Goal: Information Seeking & Learning: Learn about a topic

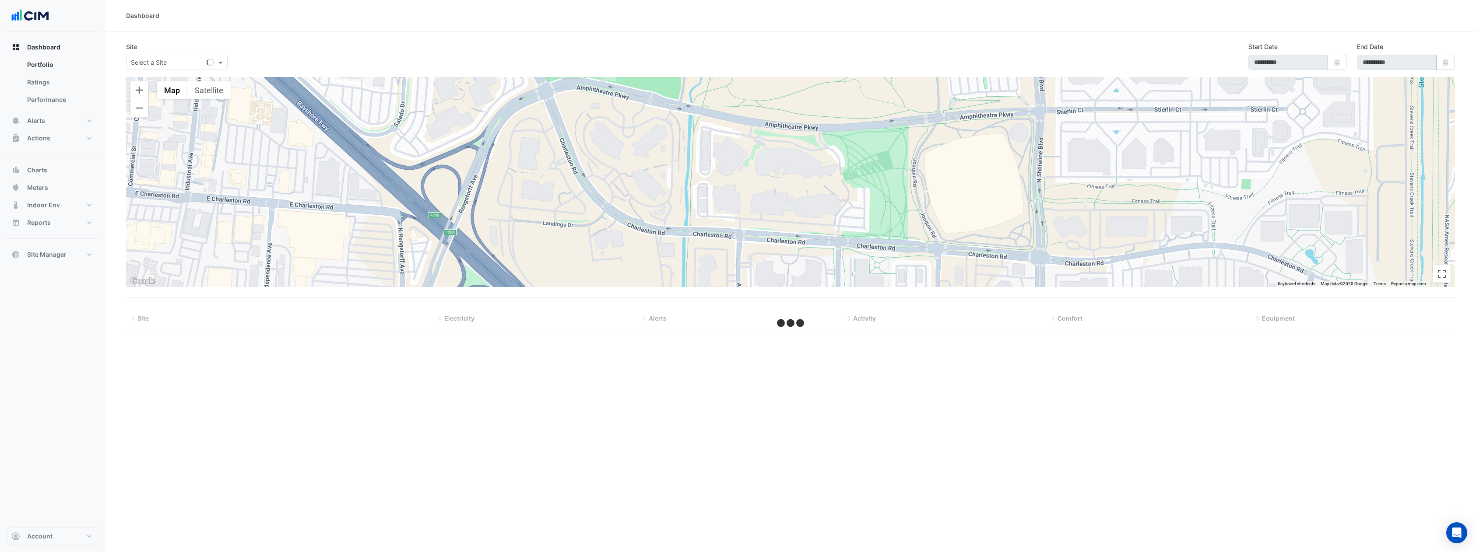
type input "**********"
click at [55, 173] on button "Charts" at bounding box center [52, 170] width 91 height 18
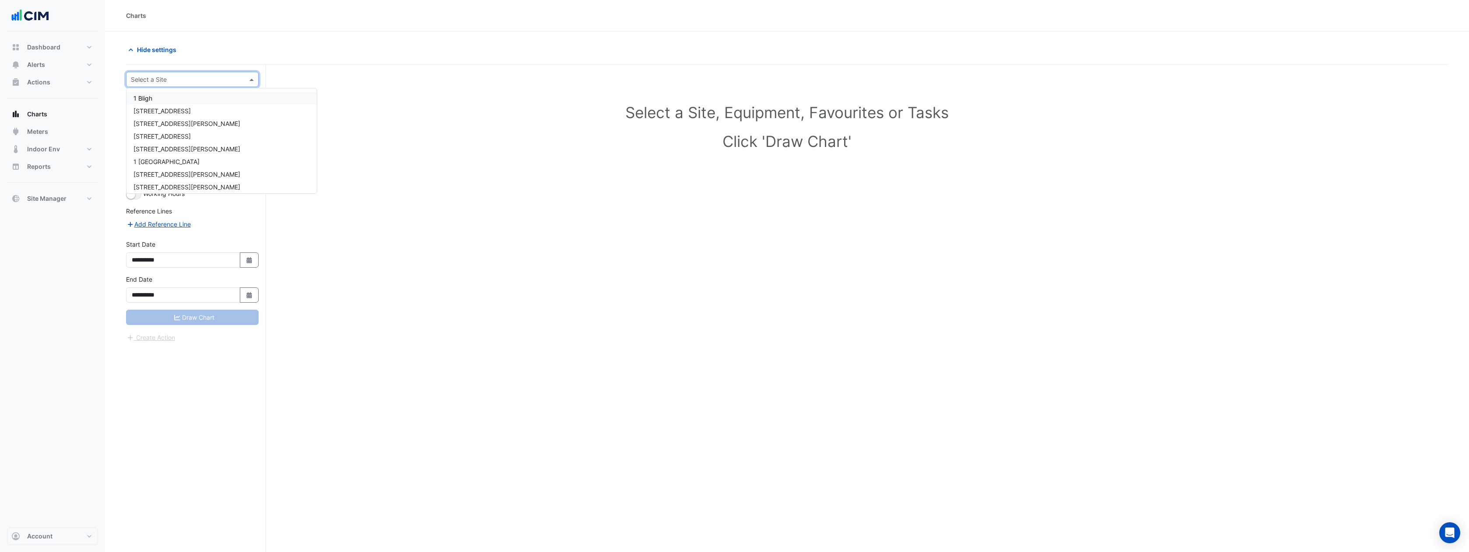
click at [219, 79] on input "text" at bounding box center [183, 79] width 105 height 9
type input "******"
click at [154, 95] on span "990 La Trobe Street" at bounding box center [161, 98] width 57 height 7
click at [192, 111] on div "Equipment" at bounding box center [192, 105] width 118 height 15
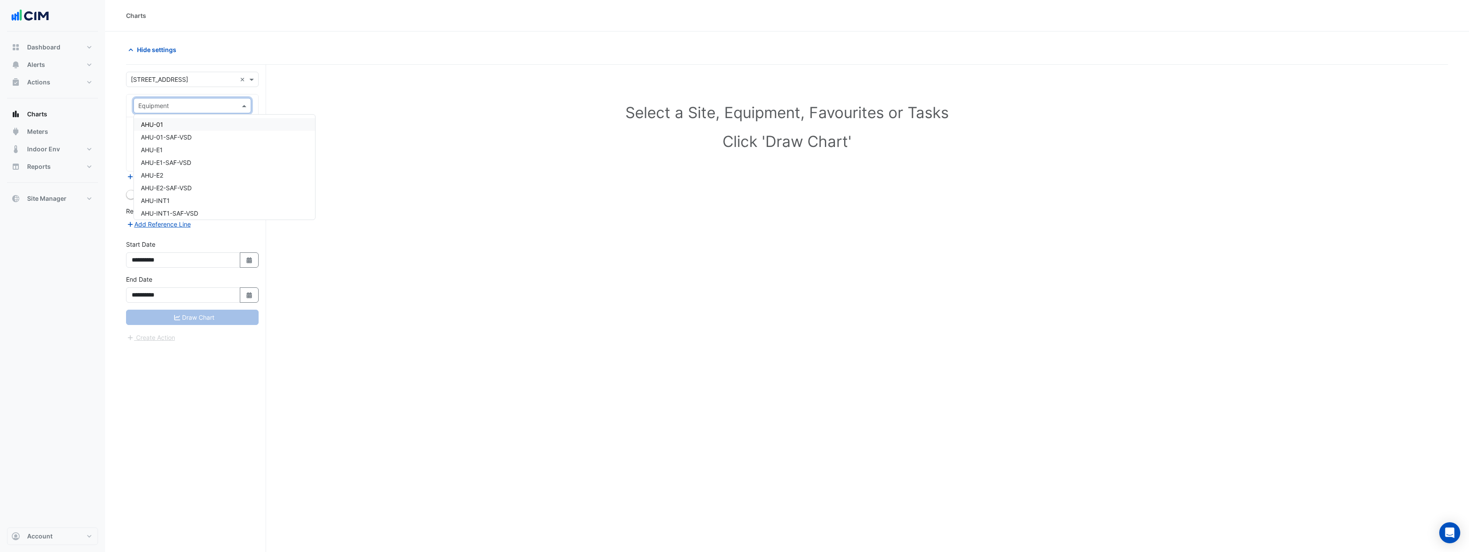
click at [192, 111] on div "Equipment" at bounding box center [192, 105] width 118 height 15
click at [190, 121] on div "AHU-01" at bounding box center [224, 124] width 181 height 13
click at [185, 135] on input "text" at bounding box center [182, 132] width 88 height 9
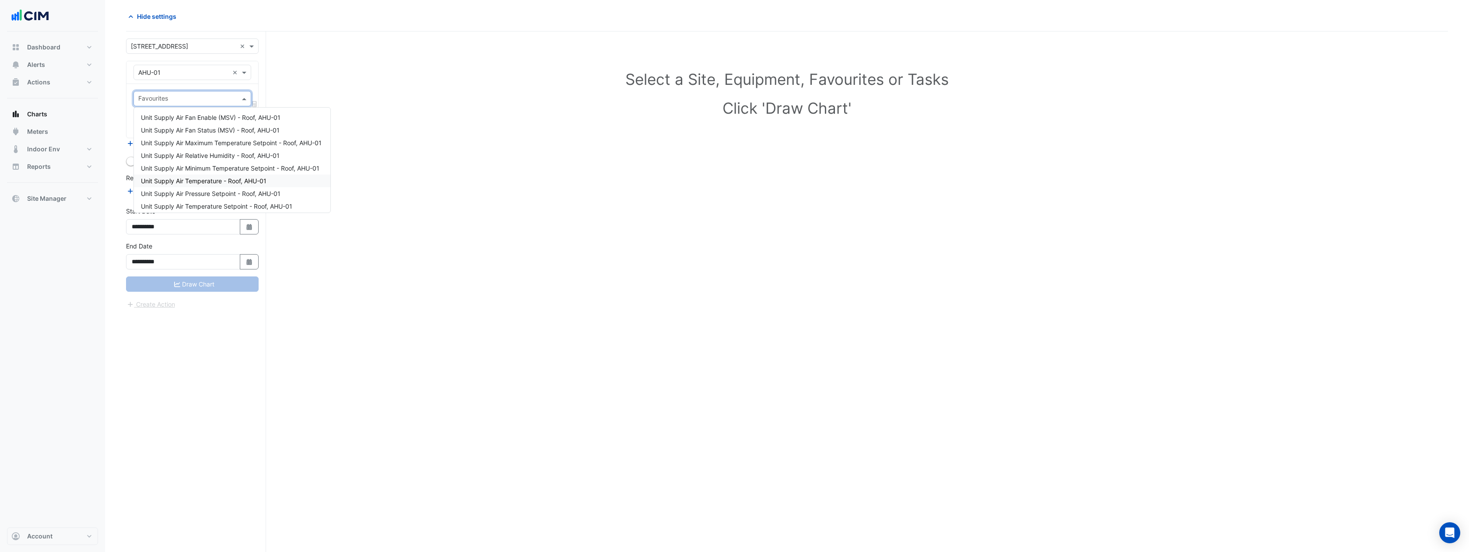
click at [395, 201] on div "Select a Site, Equipment, Favourites or Tasks Click 'Draw Chart'" at bounding box center [787, 292] width 1322 height 521
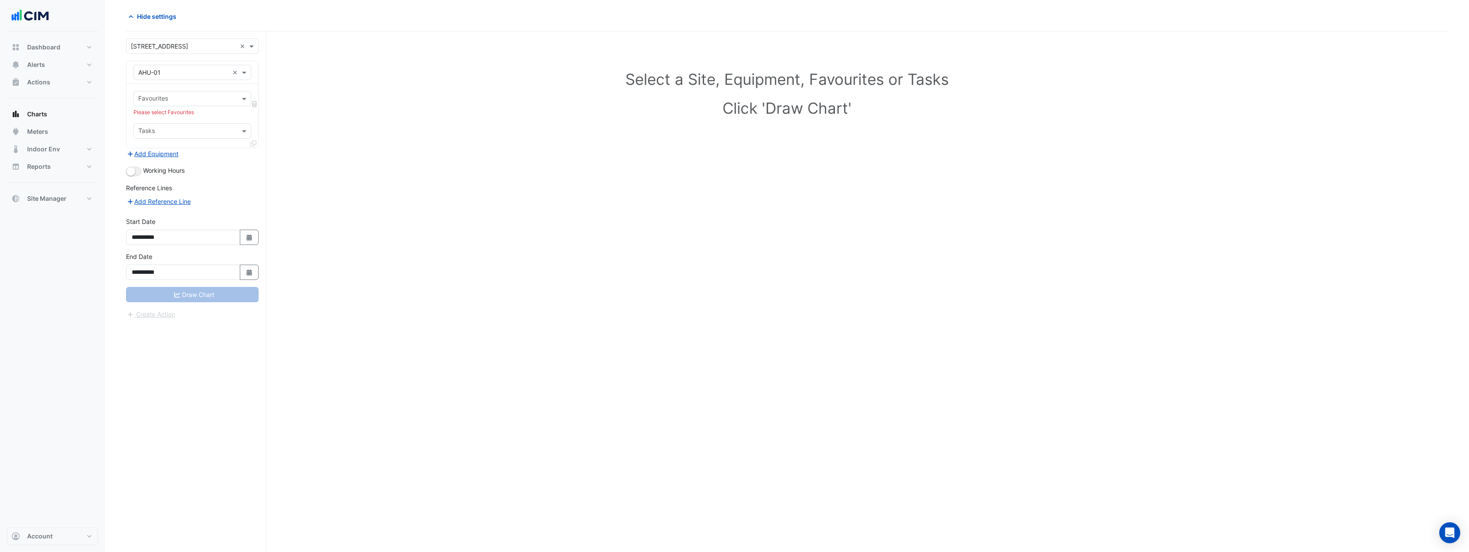
click at [186, 98] on input "text" at bounding box center [187, 99] width 98 height 9
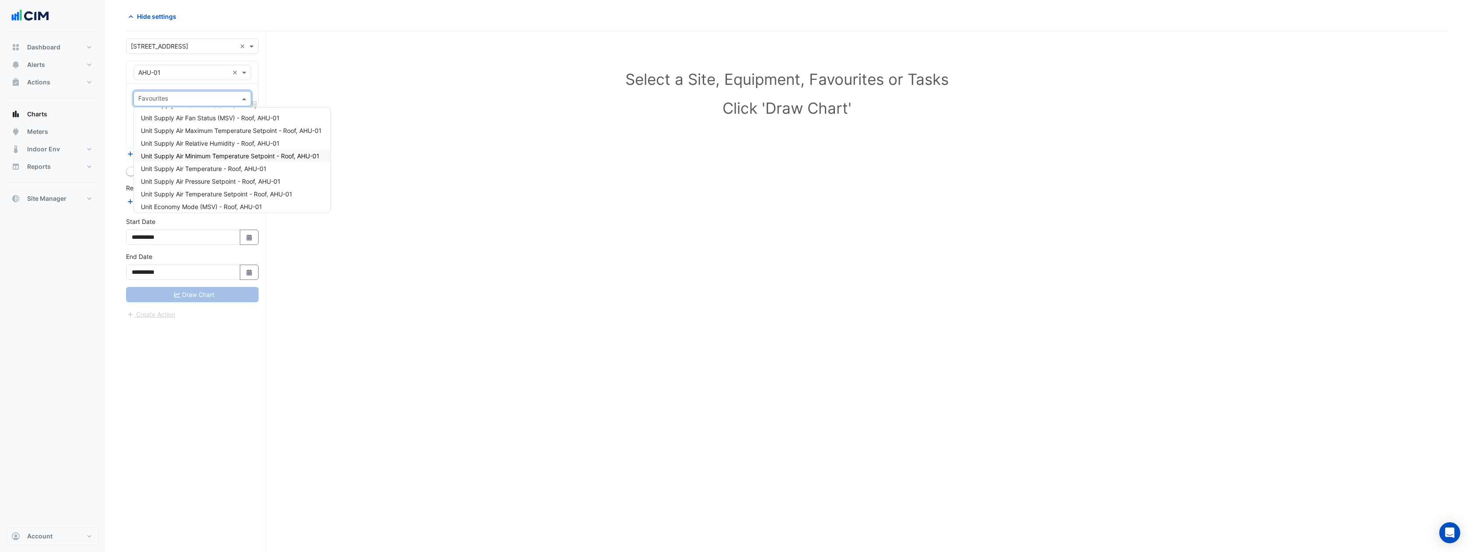
scroll to position [14, 0]
click at [274, 166] on div "Unit Supply Air Temperature - Roof, AHU-01" at bounding box center [232, 167] width 196 height 13
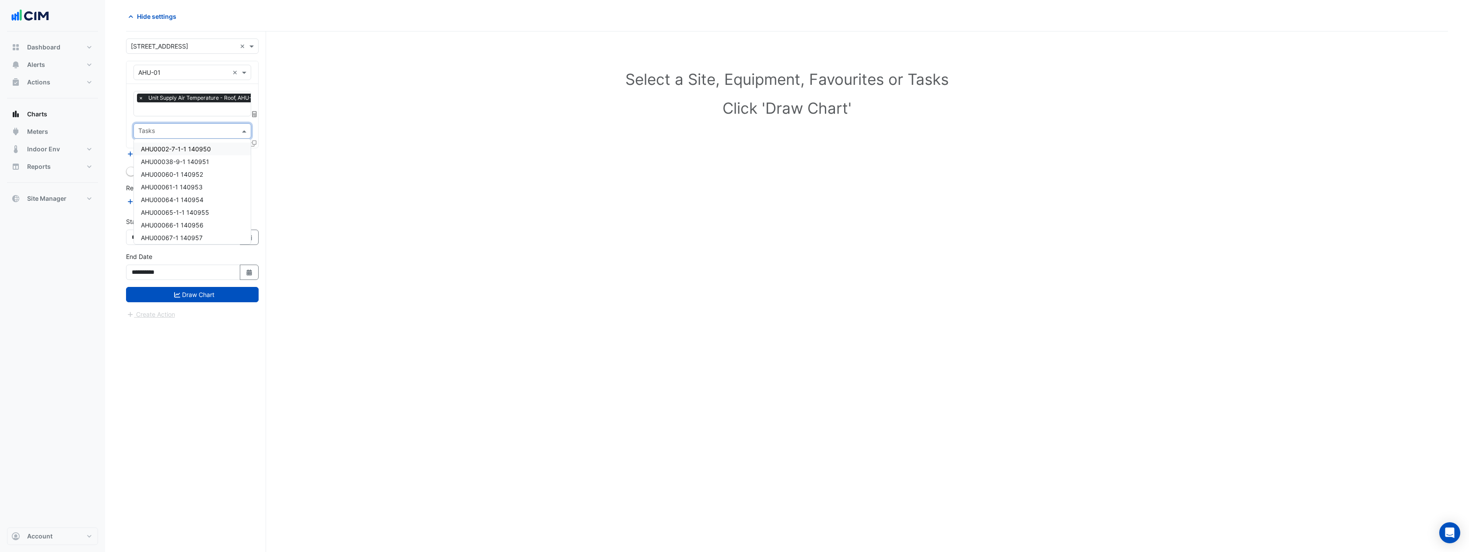
click at [171, 132] on input "text" at bounding box center [187, 131] width 98 height 9
click at [341, 204] on div "Select a Site, Equipment, Favourites or Tasks Click 'Draw Chart'" at bounding box center [787, 292] width 1322 height 521
click at [132, 172] on small "button" at bounding box center [130, 171] width 9 height 9
click at [198, 295] on button "Draw Chart" at bounding box center [192, 294] width 133 height 15
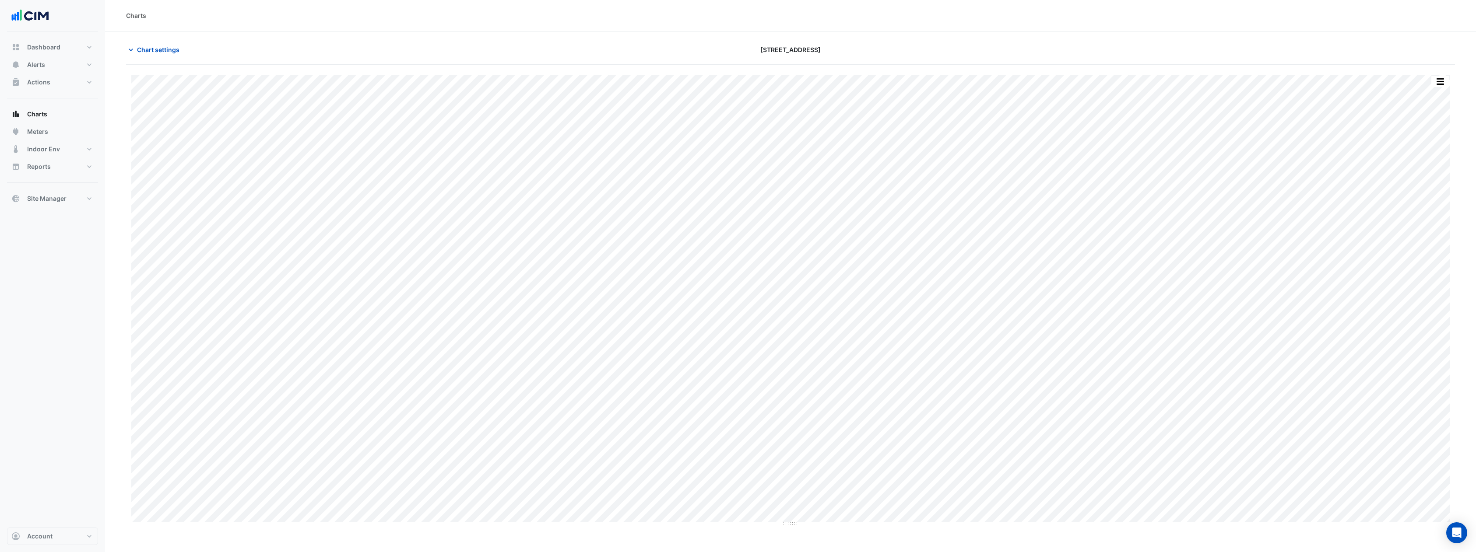
click at [46, 20] on img at bounding box center [30, 16] width 39 height 18
click at [78, 203] on button "Site Manager" at bounding box center [52, 199] width 91 height 18
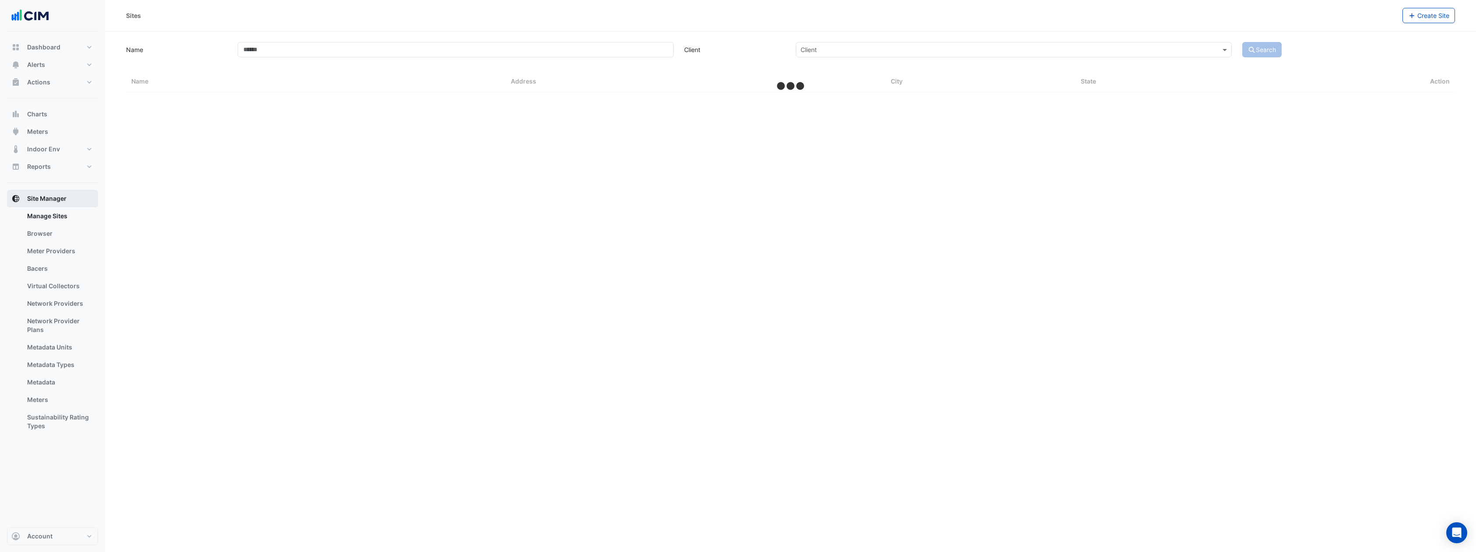
click at [78, 203] on button "Site Manager" at bounding box center [52, 199] width 91 height 18
click at [87, 546] on nav "Dashboard Portfolio Ratings Performance Alerts Site Rules Templates Actions Sit…" at bounding box center [52, 276] width 105 height 552
click at [88, 541] on button "Account" at bounding box center [52, 537] width 91 height 18
click at [29, 512] on link "Sign Out" at bounding box center [52, 514] width 83 height 18
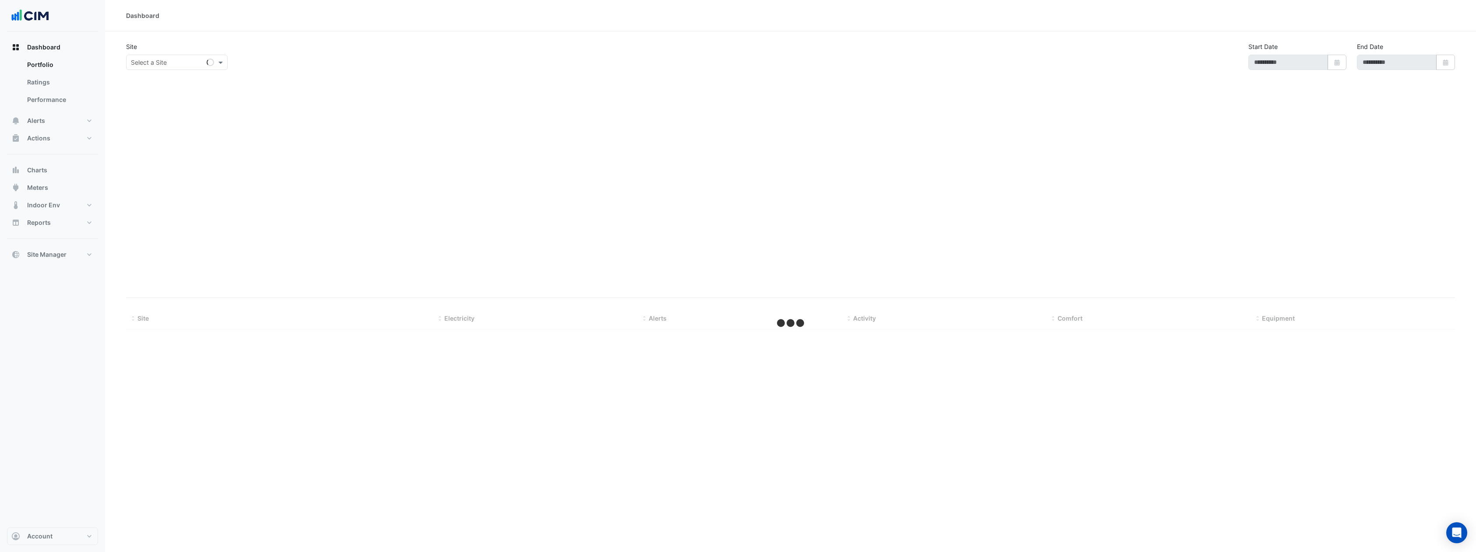
type input "**********"
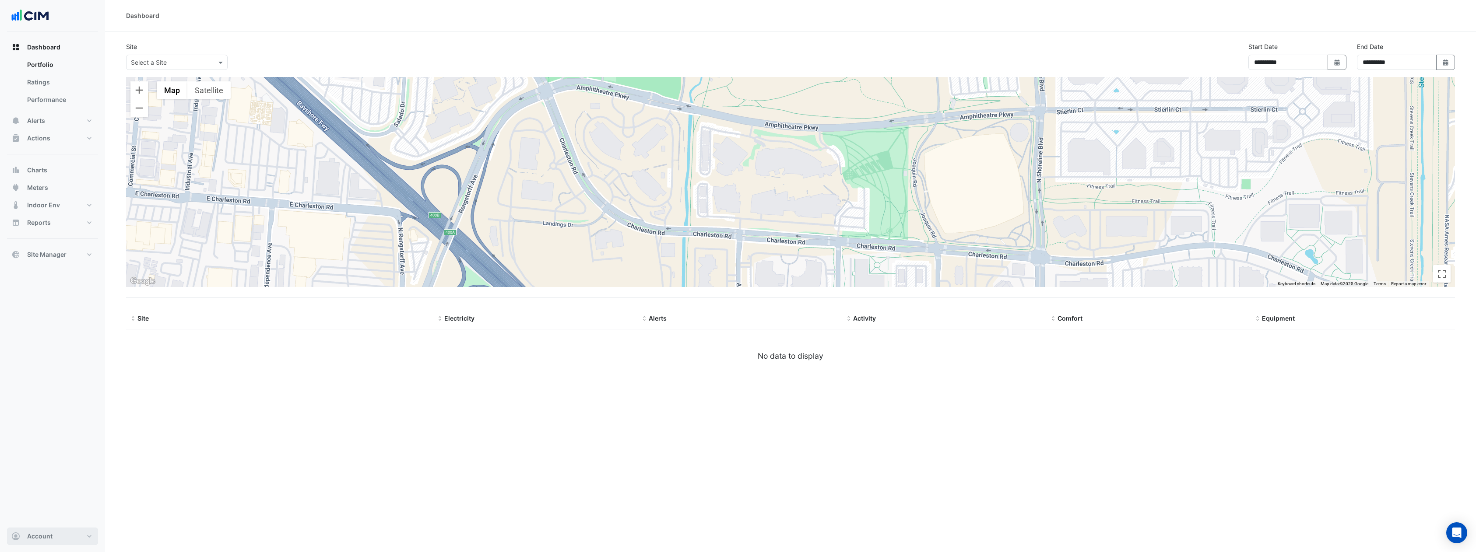
click at [42, 535] on span "Account" at bounding box center [39, 536] width 25 height 9
click at [39, 513] on link "Sign Out" at bounding box center [52, 514] width 83 height 18
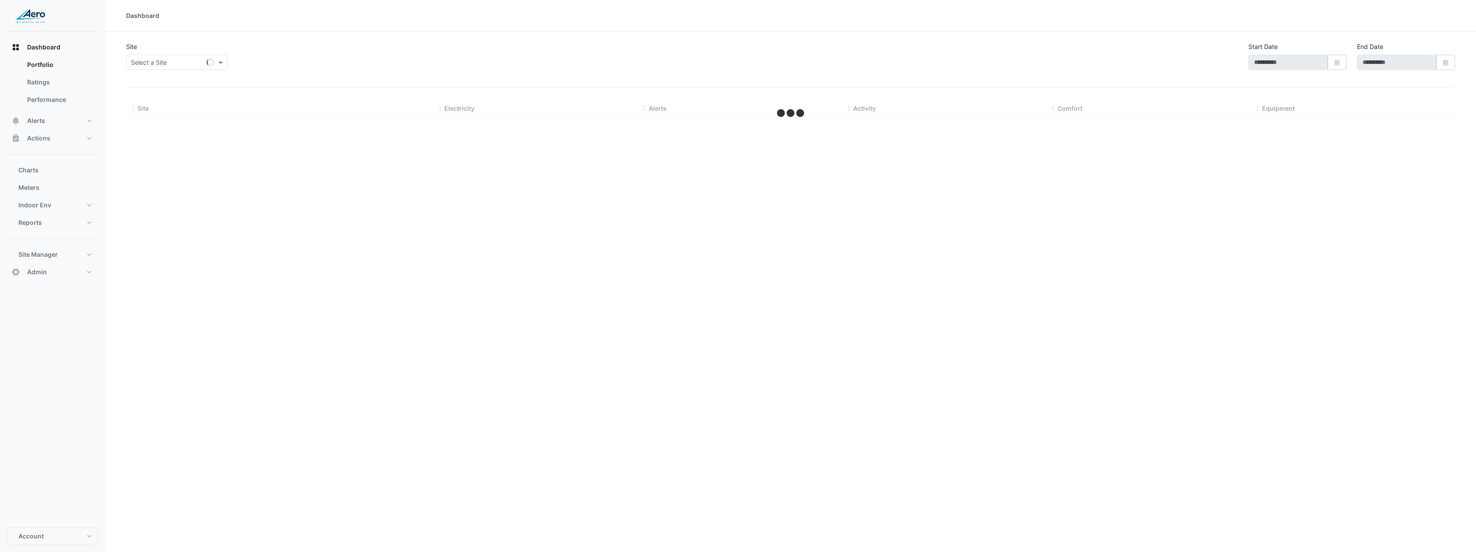
type input "**********"
select select "***"
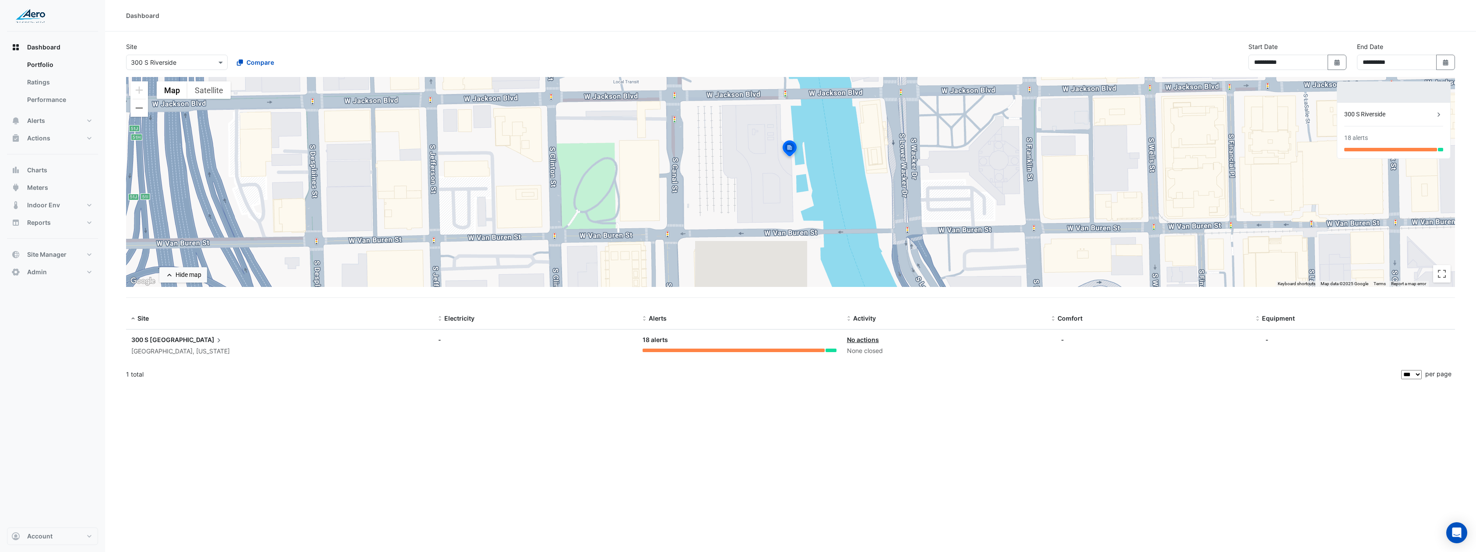
drag, startPoint x: 729, startPoint y: 220, endPoint x: 738, endPoint y: 198, distance: 23.6
click at [738, 198] on div "To activate drag with keyboard, press Alt + Enter. Once in keyboard drag state,…" at bounding box center [790, 182] width 1329 height 210
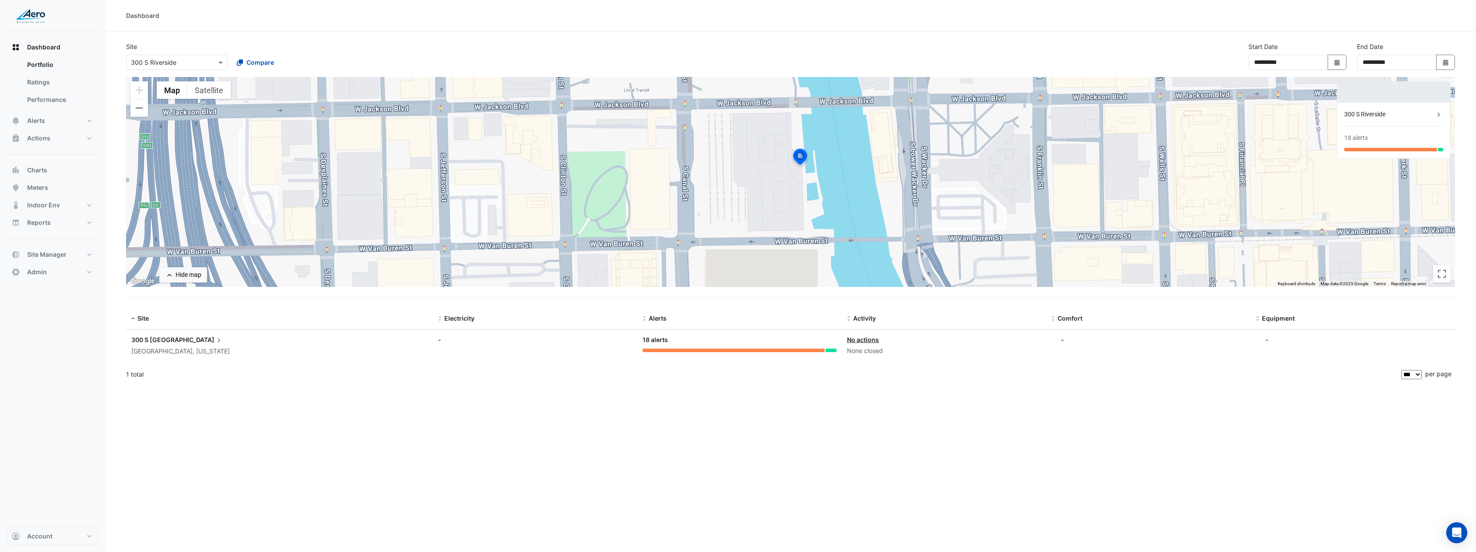
drag, startPoint x: 695, startPoint y: 209, endPoint x: 692, endPoint y: 214, distance: 6.1
click at [692, 214] on div "To activate drag with keyboard, press Alt + Enter. Once in keyboard drag state,…" at bounding box center [790, 182] width 1329 height 210
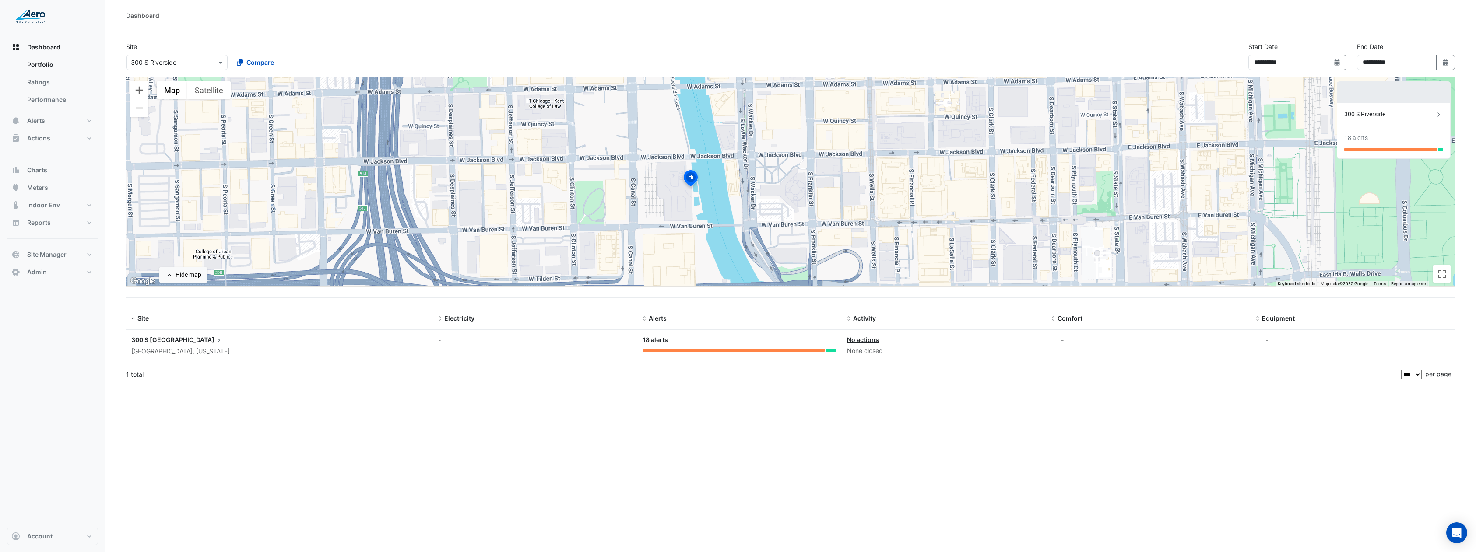
drag, startPoint x: 716, startPoint y: 209, endPoint x: 653, endPoint y: 207, distance: 63.5
click at [653, 207] on div "To activate drag with keyboard, press Alt + Enter. Once in keyboard drag state,…" at bounding box center [790, 182] width 1329 height 210
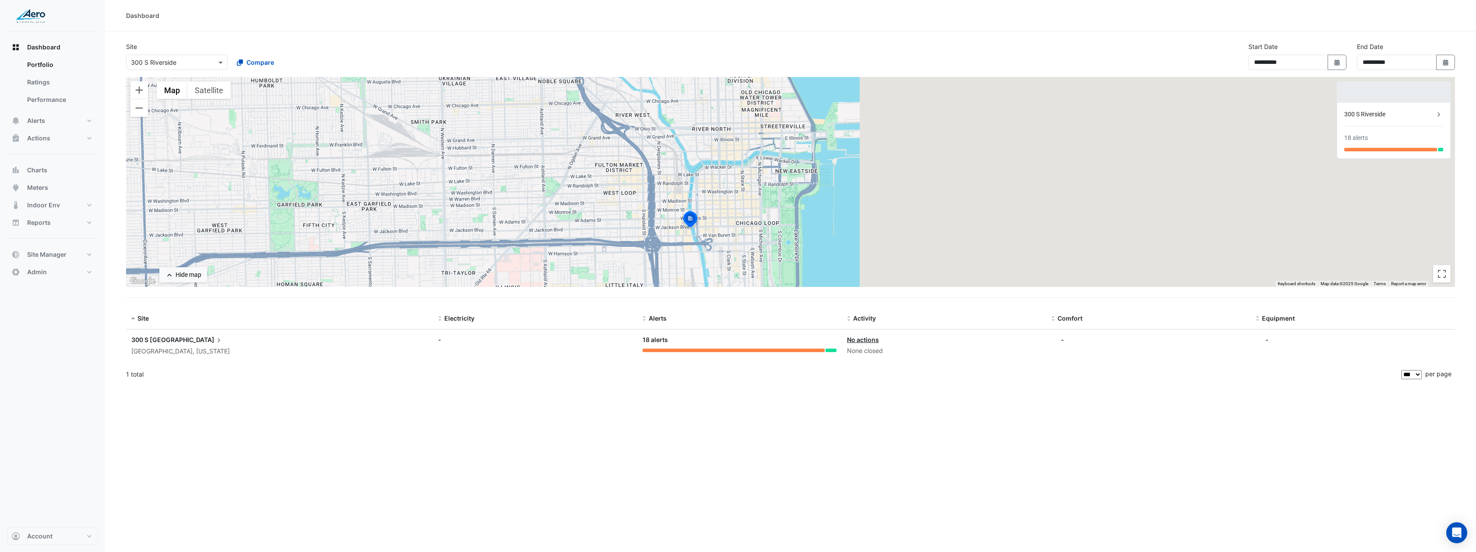
drag, startPoint x: 621, startPoint y: 204, endPoint x: 673, endPoint y: 228, distance: 57.4
click at [673, 228] on div "To activate drag with keyboard, press Alt + Enter. Once in keyboard drag state,…" at bounding box center [790, 182] width 1329 height 210
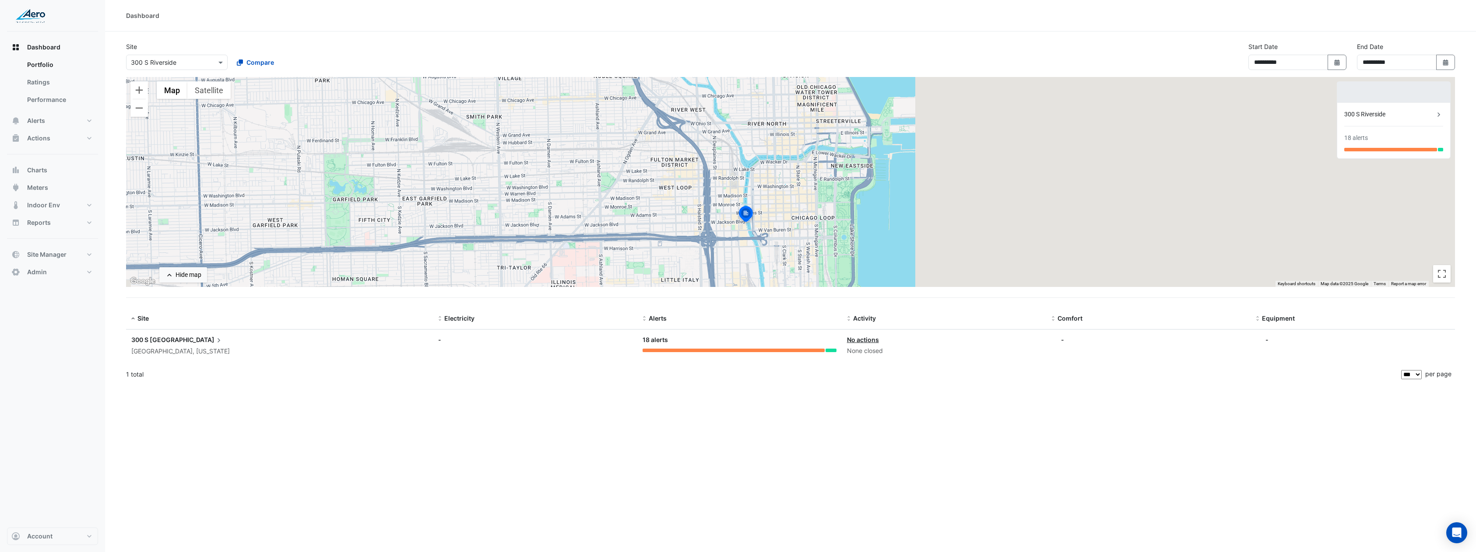
drag, startPoint x: 553, startPoint y: 179, endPoint x: 579, endPoint y: 159, distance: 32.1
click at [579, 159] on div "To activate drag with keyboard, press Alt + Enter. Once in keyboard drag state,…" at bounding box center [790, 182] width 1329 height 210
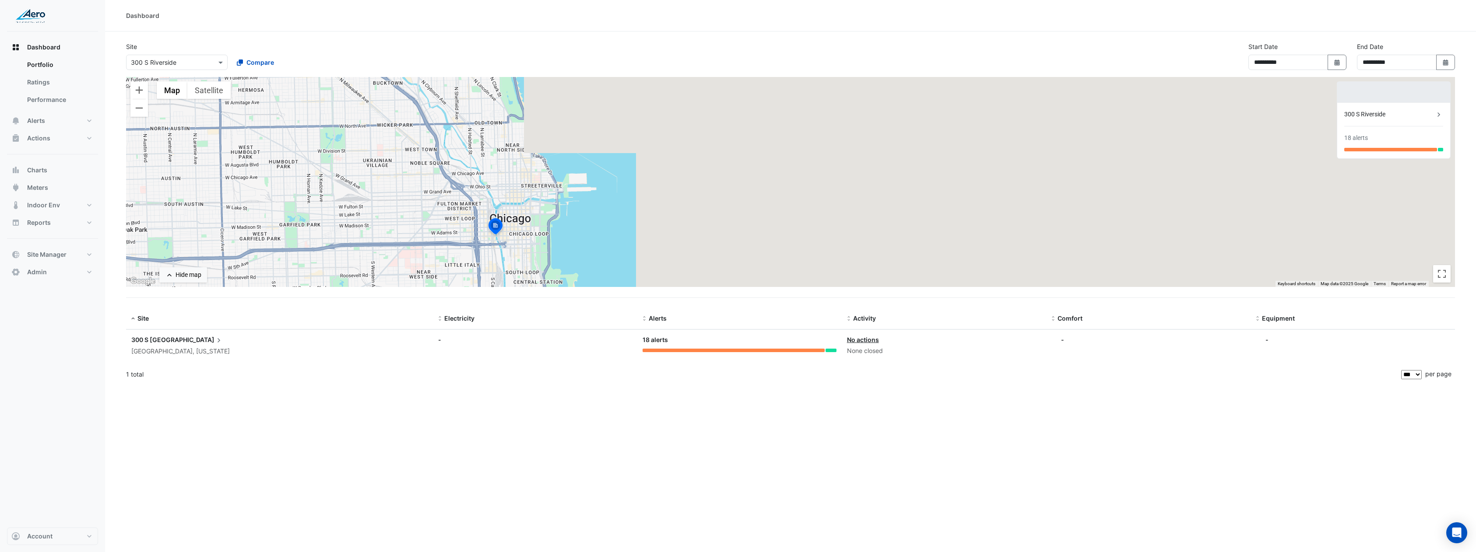
drag, startPoint x: 519, startPoint y: 243, endPoint x: 503, endPoint y: 210, distance: 36.8
click at [470, 174] on div "To activate drag with keyboard, press Alt + Enter. Once in keyboard drag state,…" at bounding box center [790, 182] width 1329 height 210
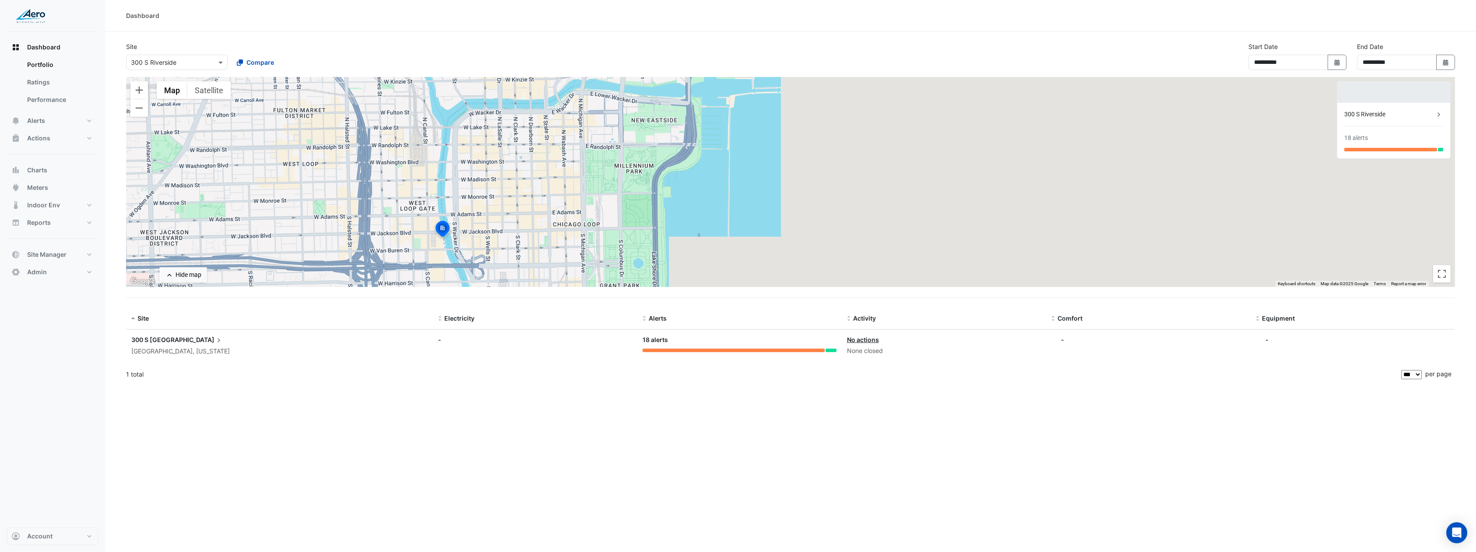
click at [443, 231] on img at bounding box center [442, 230] width 19 height 21
click at [442, 226] on img at bounding box center [442, 230] width 19 height 21
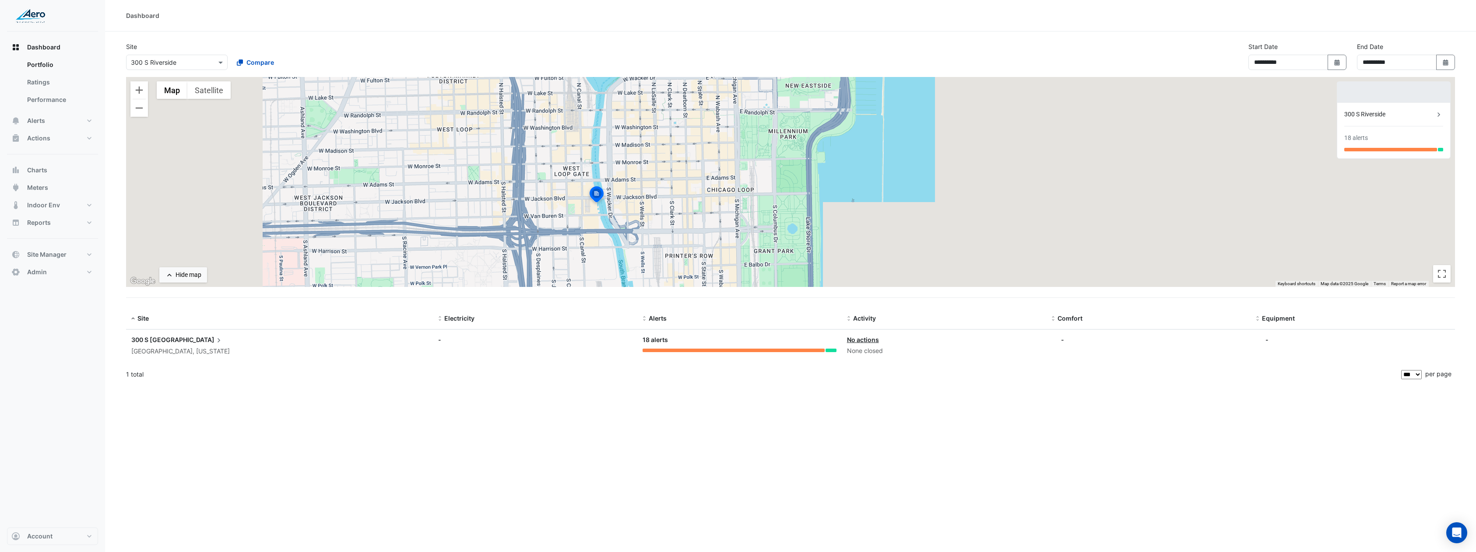
drag, startPoint x: 400, startPoint y: 204, endPoint x: 551, endPoint y: 165, distance: 155.1
click at [551, 165] on div "To activate drag with keyboard, press Alt + Enter. Once in keyboard drag state,…" at bounding box center [790, 182] width 1329 height 210
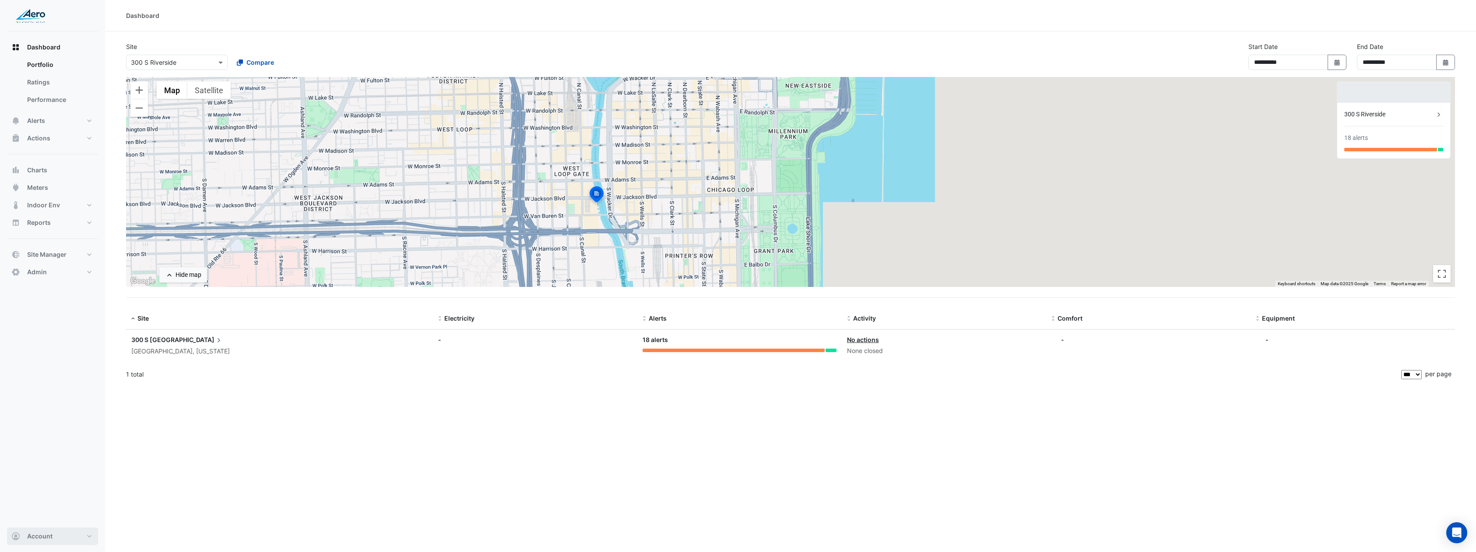
click at [83, 532] on button "Account" at bounding box center [52, 537] width 91 height 18
click at [42, 511] on link "Sign Out" at bounding box center [52, 514] width 83 height 18
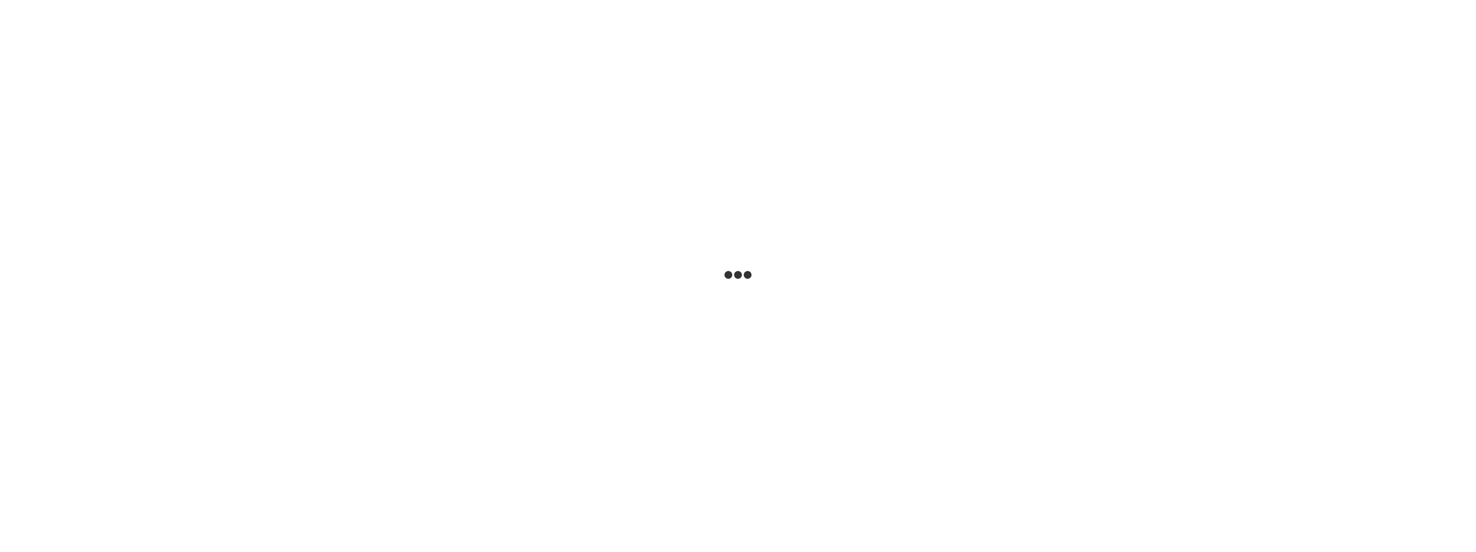
select select "***"
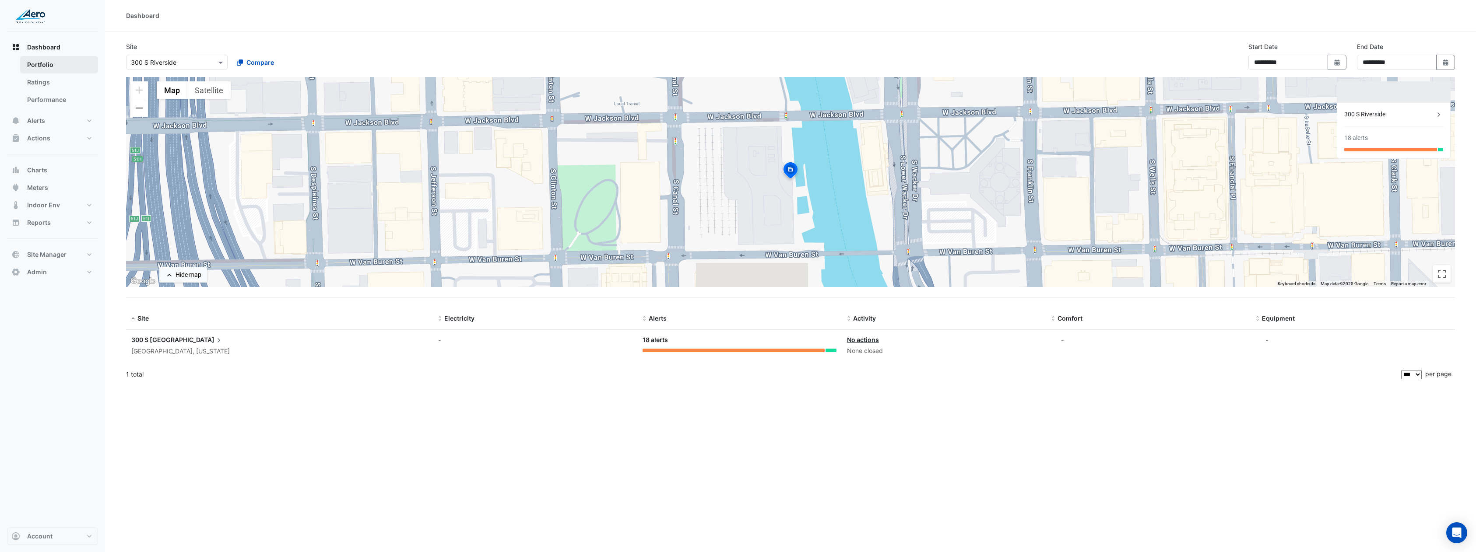
click at [55, 72] on link "Portfolio" at bounding box center [59, 65] width 78 height 18
click at [215, 60] on div at bounding box center [176, 62] width 101 height 10
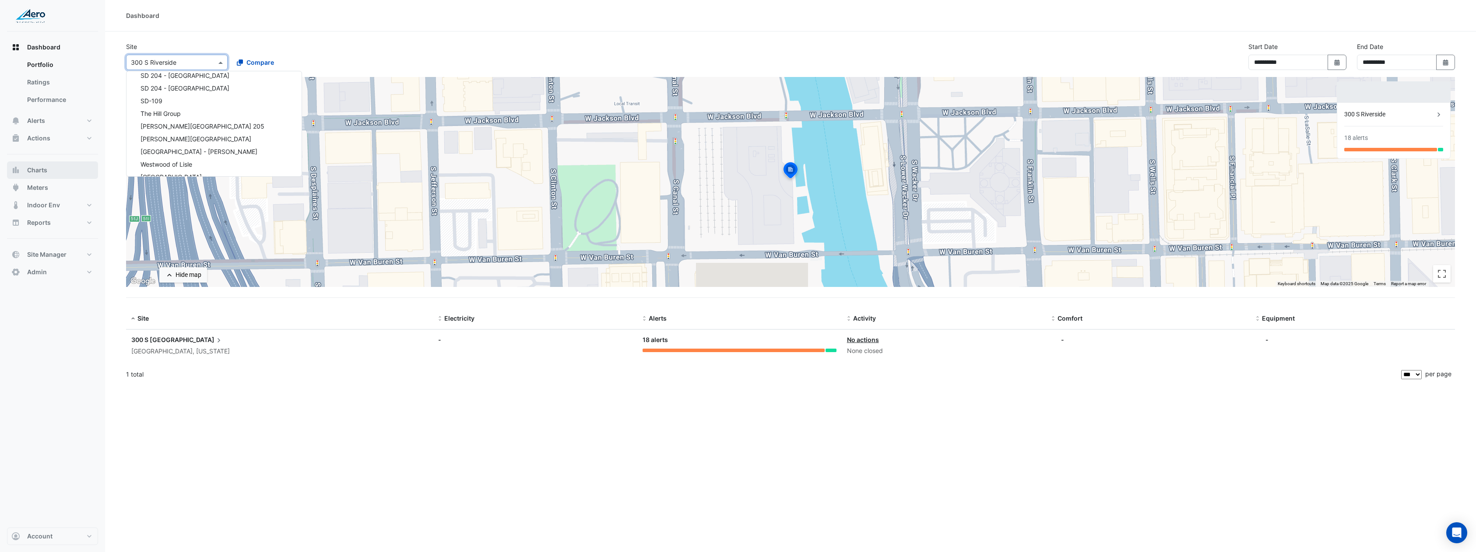
scroll to position [334, 0]
click at [213, 63] on div at bounding box center [176, 62] width 101 height 10
click at [463, 53] on div "Site Select a Site × [GEOGRAPHIC_DATA] [GEOGRAPHIC_DATA][PERSON_NAME] [GEOGRAPH…" at bounding box center [790, 59] width 1339 height 35
